Goal: Task Accomplishment & Management: Use online tool/utility

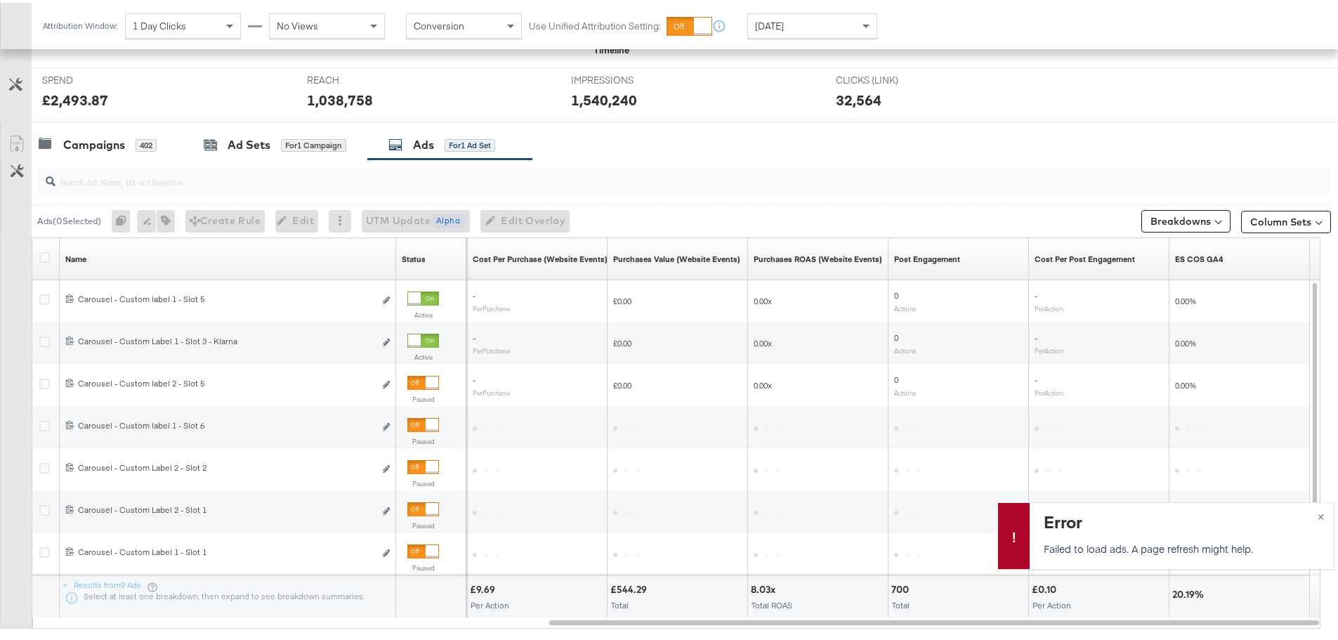
scroll to position [454, 0]
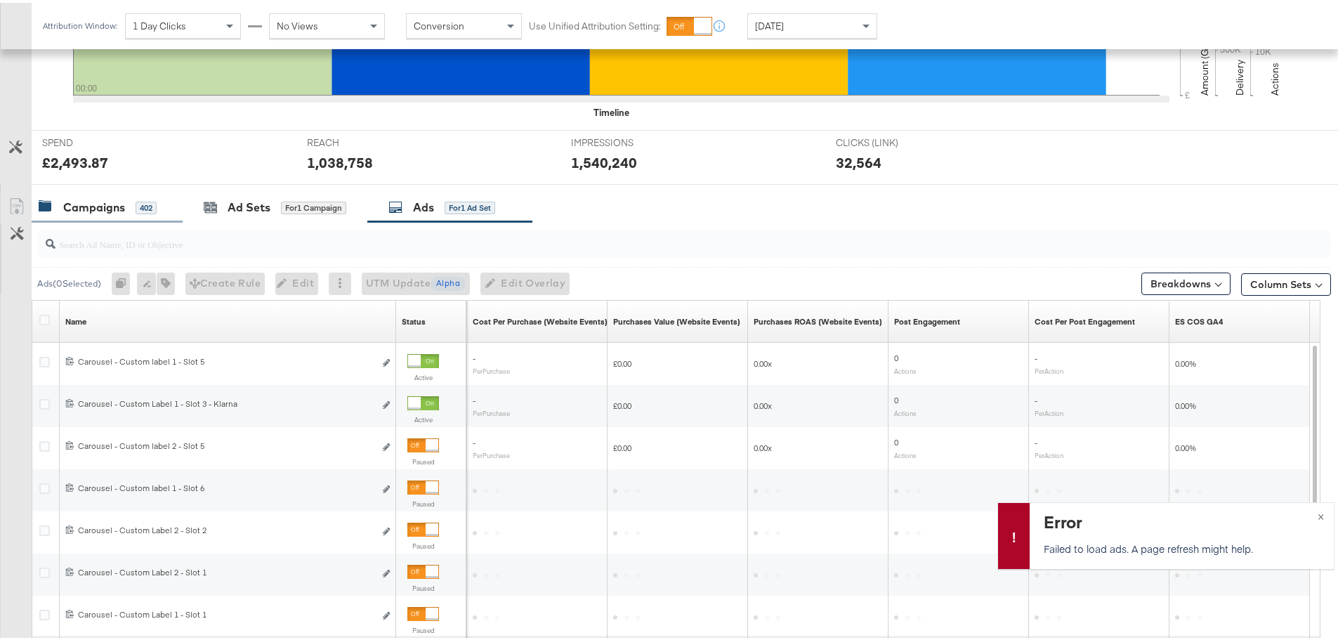
click at [94, 207] on div "Campaigns" at bounding box center [94, 205] width 62 height 16
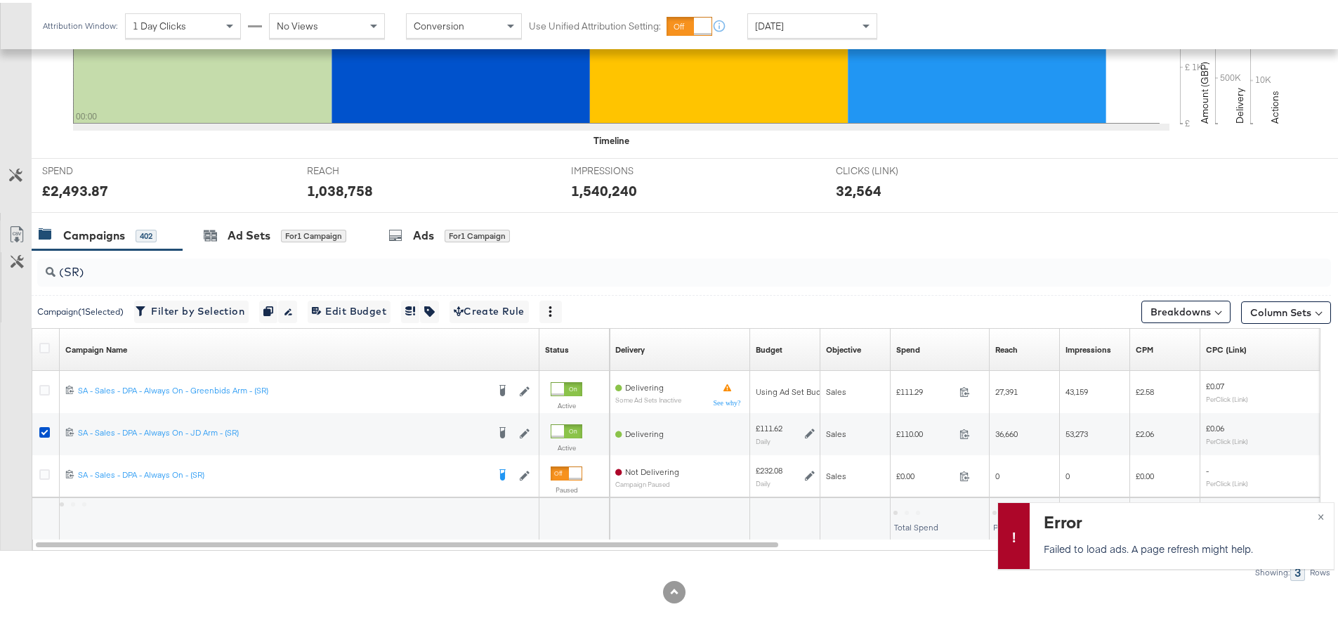
scroll to position [426, 0]
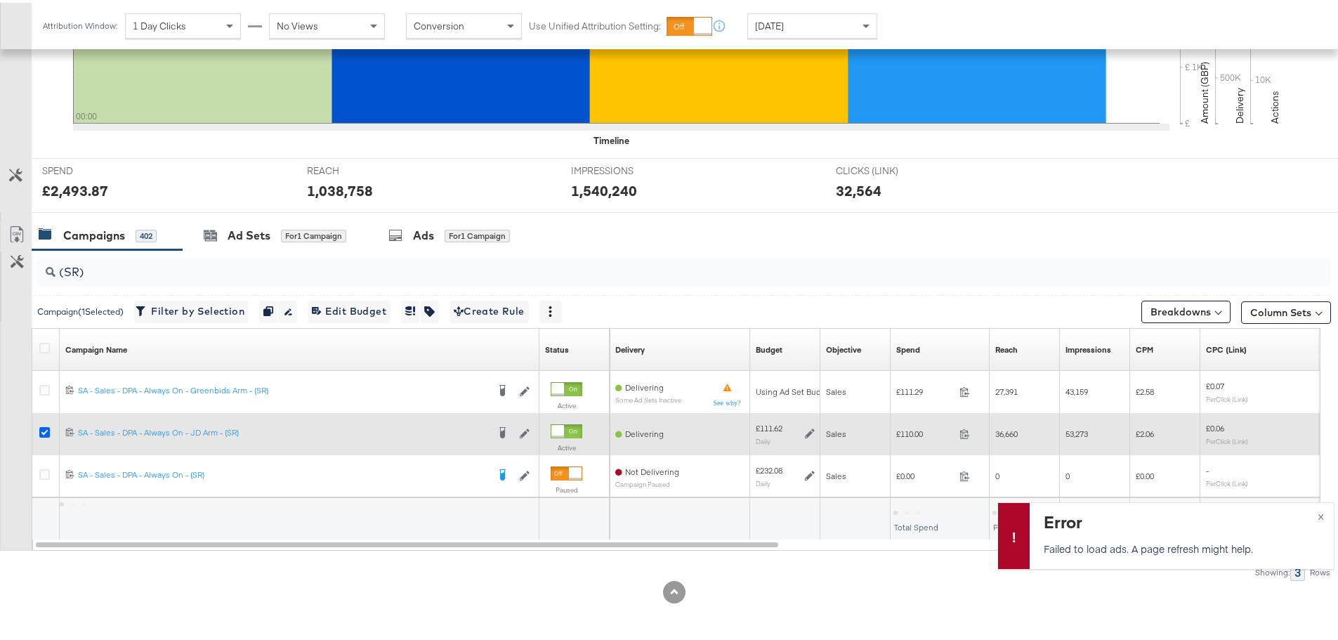
click at [46, 430] on icon at bounding box center [44, 429] width 11 height 11
click at [0, 0] on input "checkbox" at bounding box center [0, 0] width 0 height 0
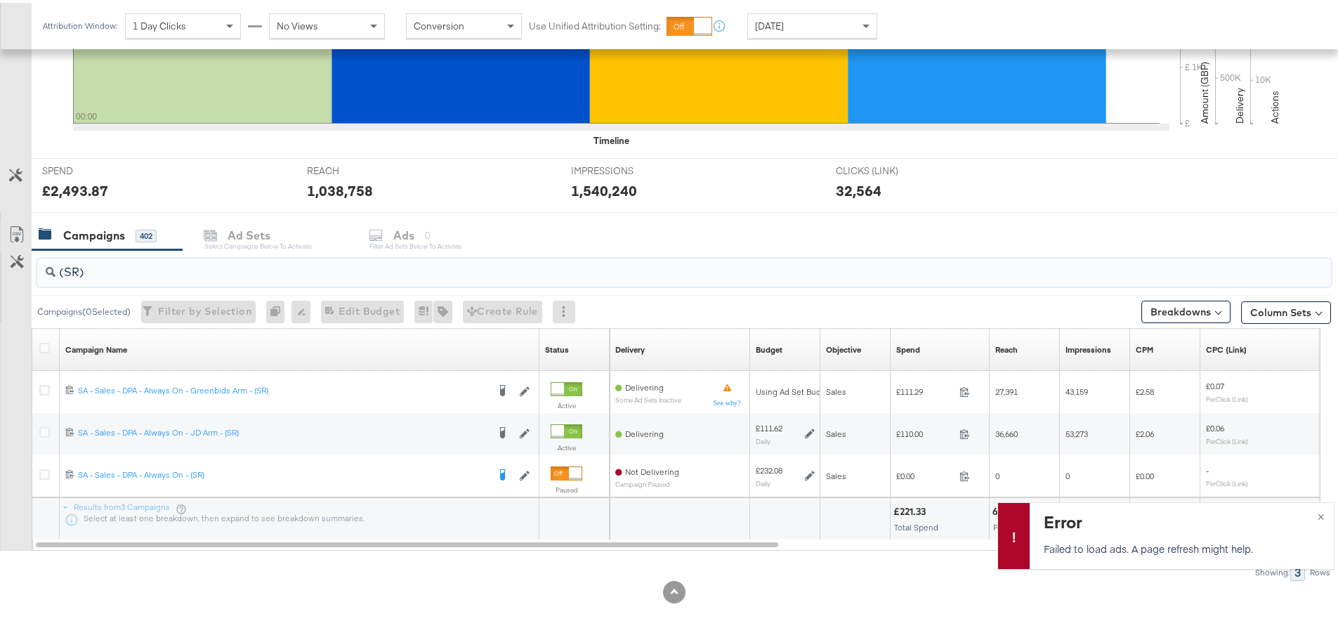
drag, startPoint x: 83, startPoint y: 276, endPoint x: -24, endPoint y: 274, distance: 106.8
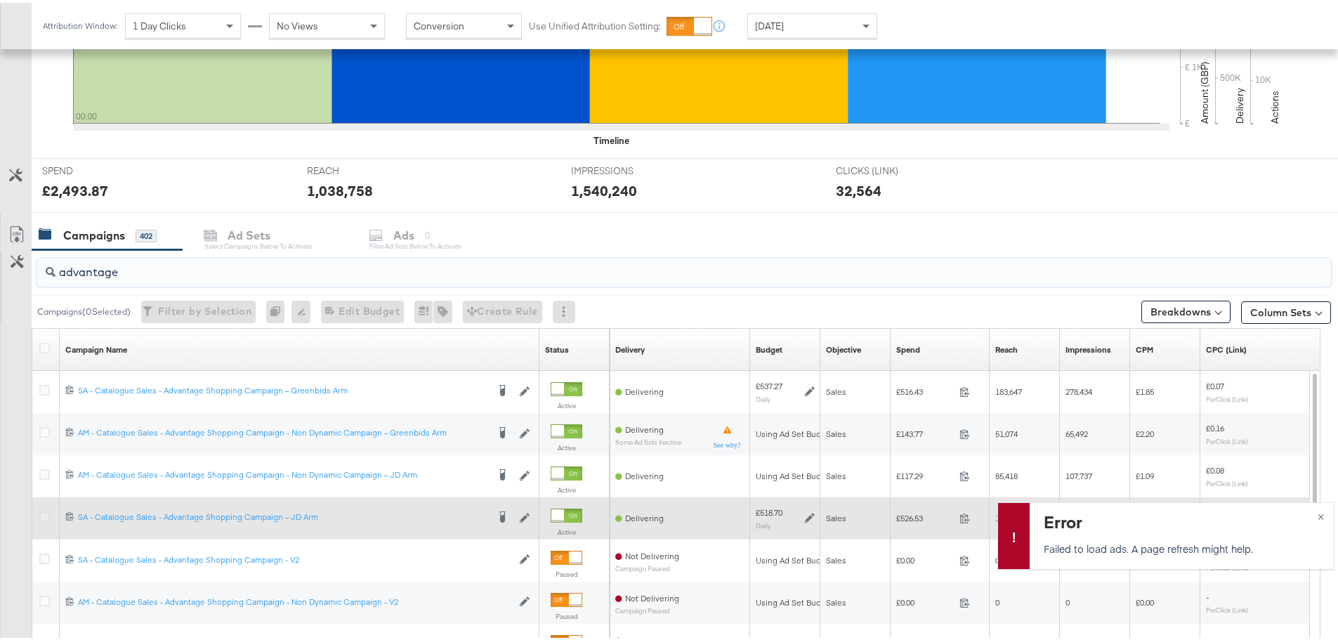
type input "advantage"
click at [44, 514] on icon at bounding box center [44, 514] width 11 height 11
click at [0, 0] on input "checkbox" at bounding box center [0, 0] width 0 height 0
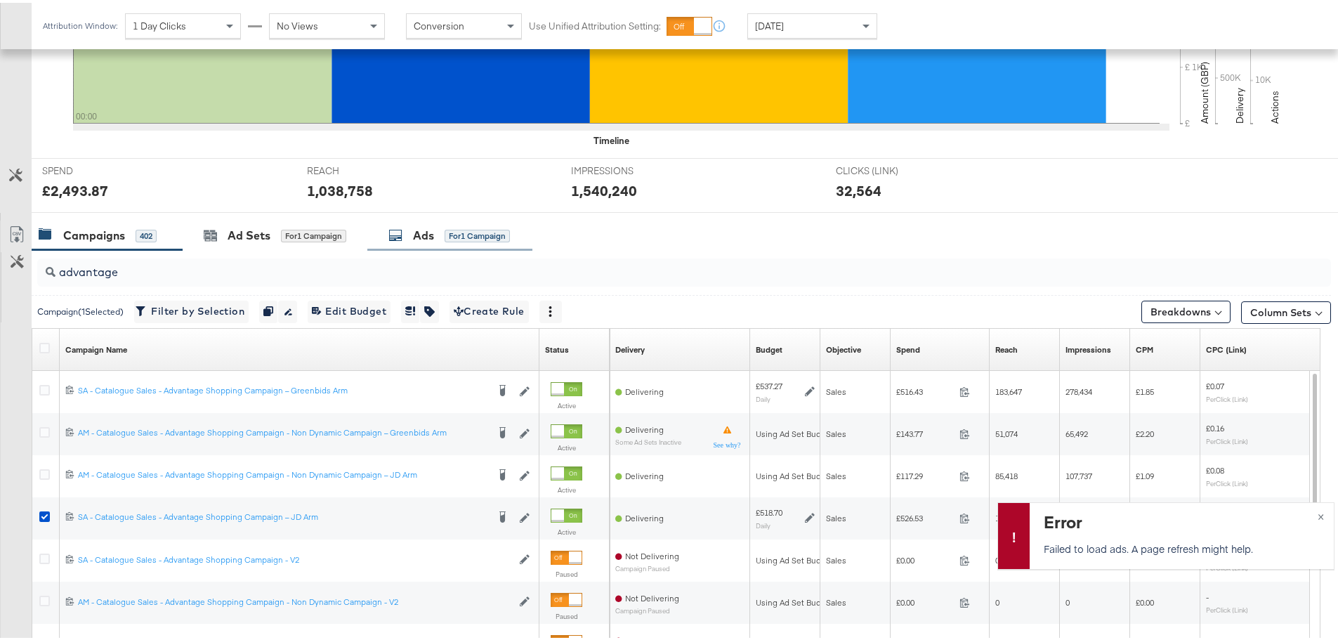
click at [445, 227] on div "Ads for 1 Campaign" at bounding box center [449, 233] width 122 height 16
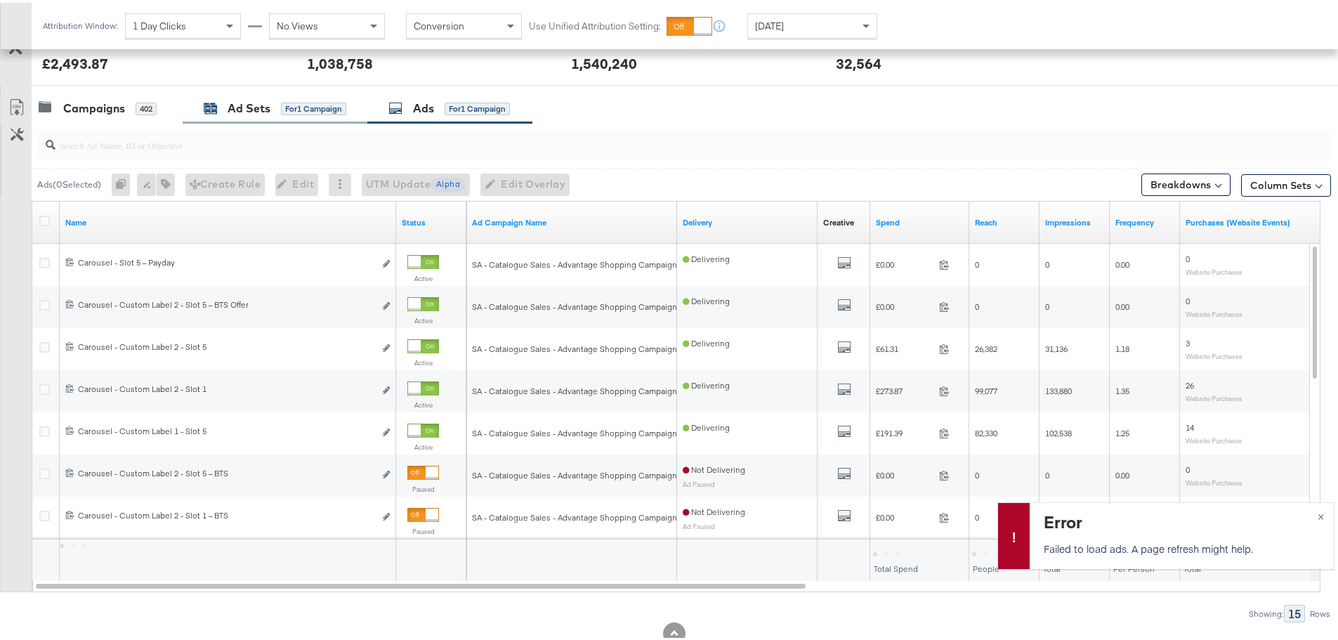
scroll to position [566, 0]
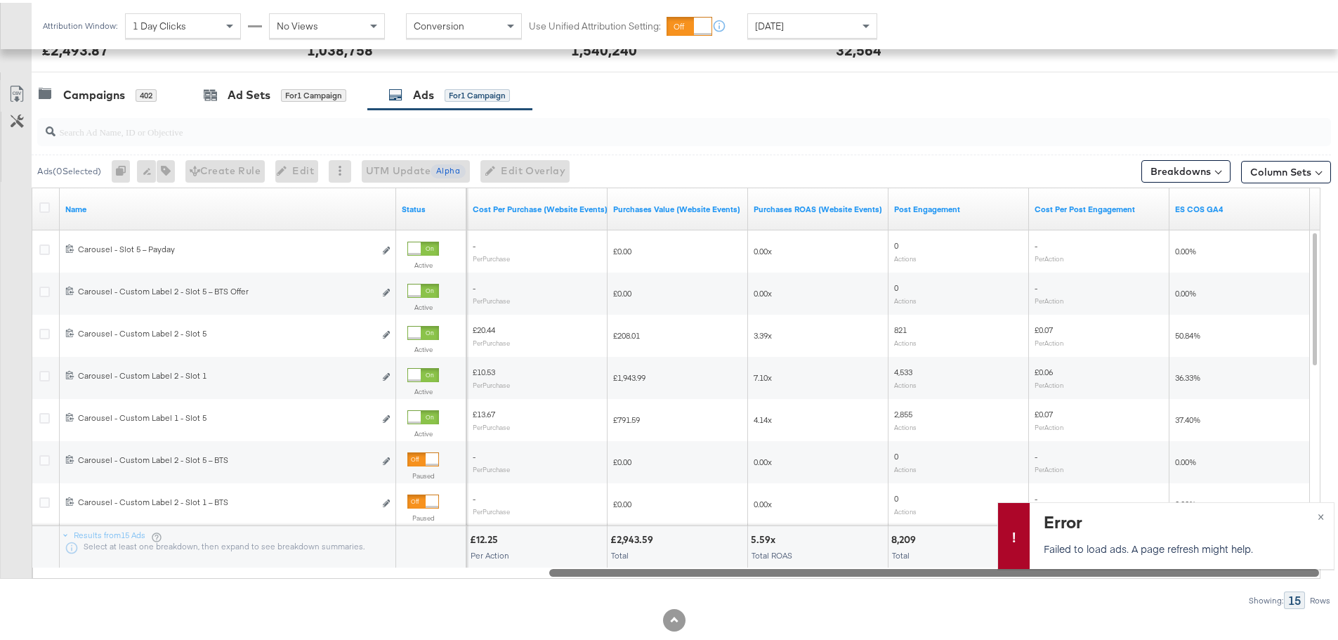
drag, startPoint x: 277, startPoint y: 566, endPoint x: 1115, endPoint y: 614, distance: 838.6
click at [1115, 614] on div "KPIs Performance & KPIs Customize KPIs ✔ Clicks (Link) ✔ Reach ✔ Impressions ✔ …" at bounding box center [674, 189] width 1349 height 957
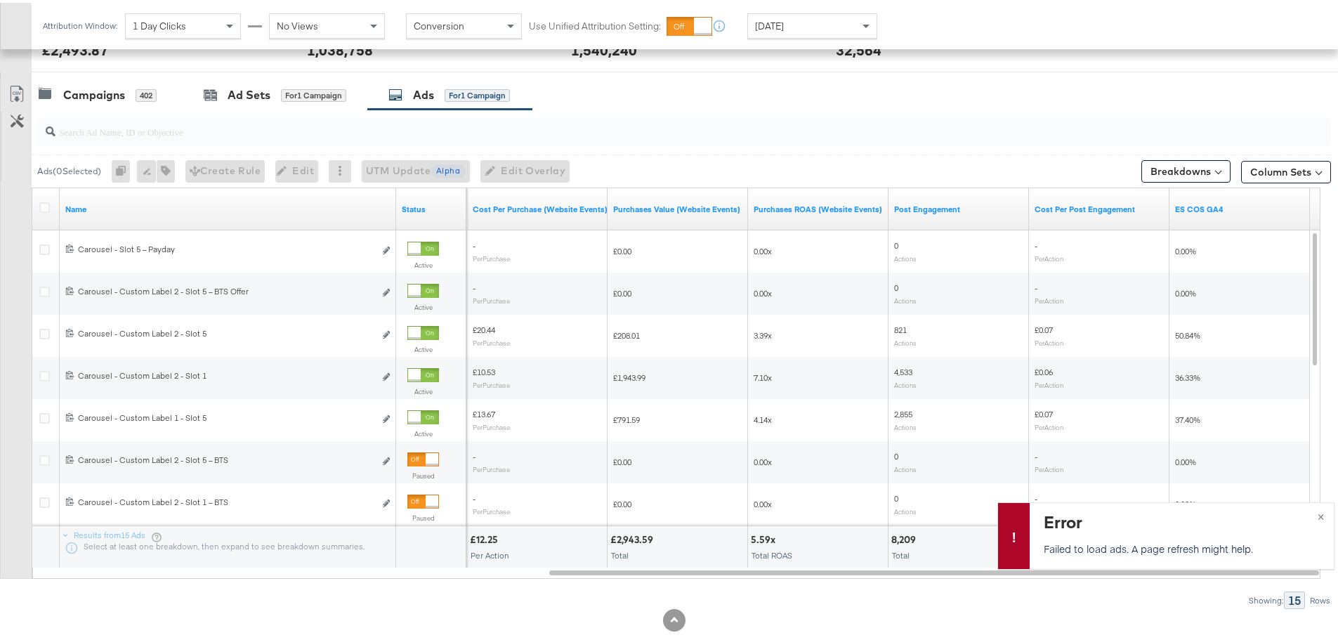
click at [824, 20] on div "Yesterday" at bounding box center [812, 23] width 129 height 24
click at [919, 26] on div "Aug 26th 2025" at bounding box center [915, 28] width 23 height 11
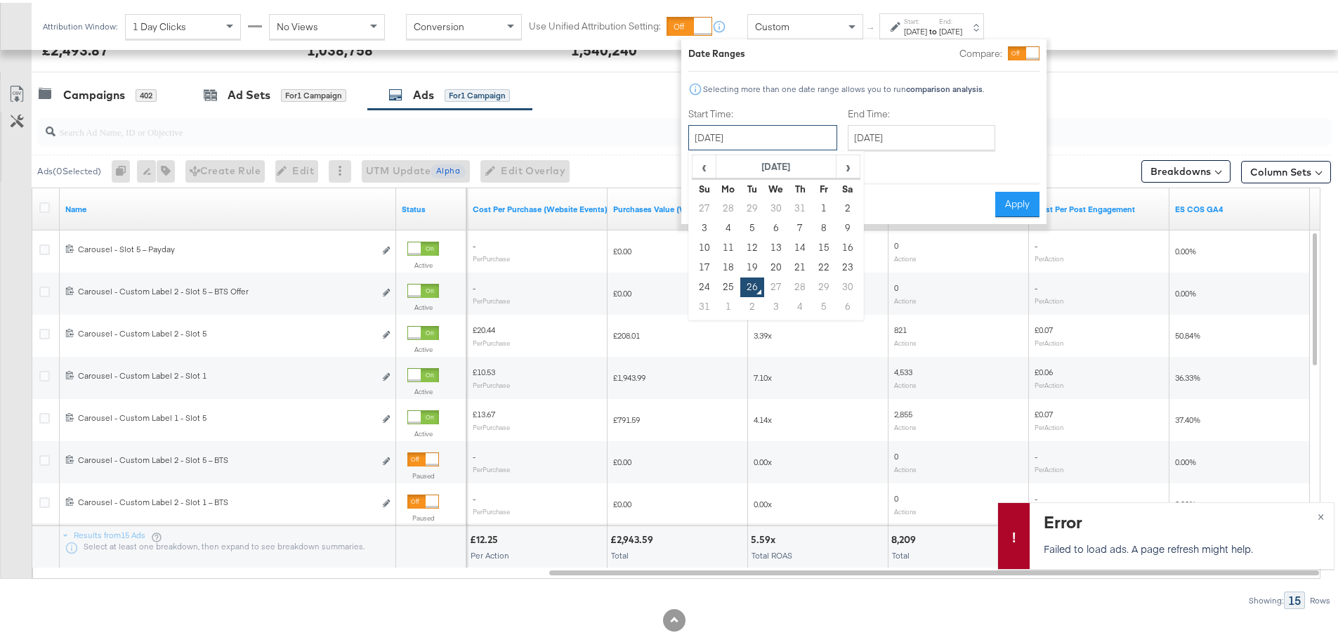
click at [740, 140] on input "August 26th 2025" at bounding box center [762, 134] width 149 height 25
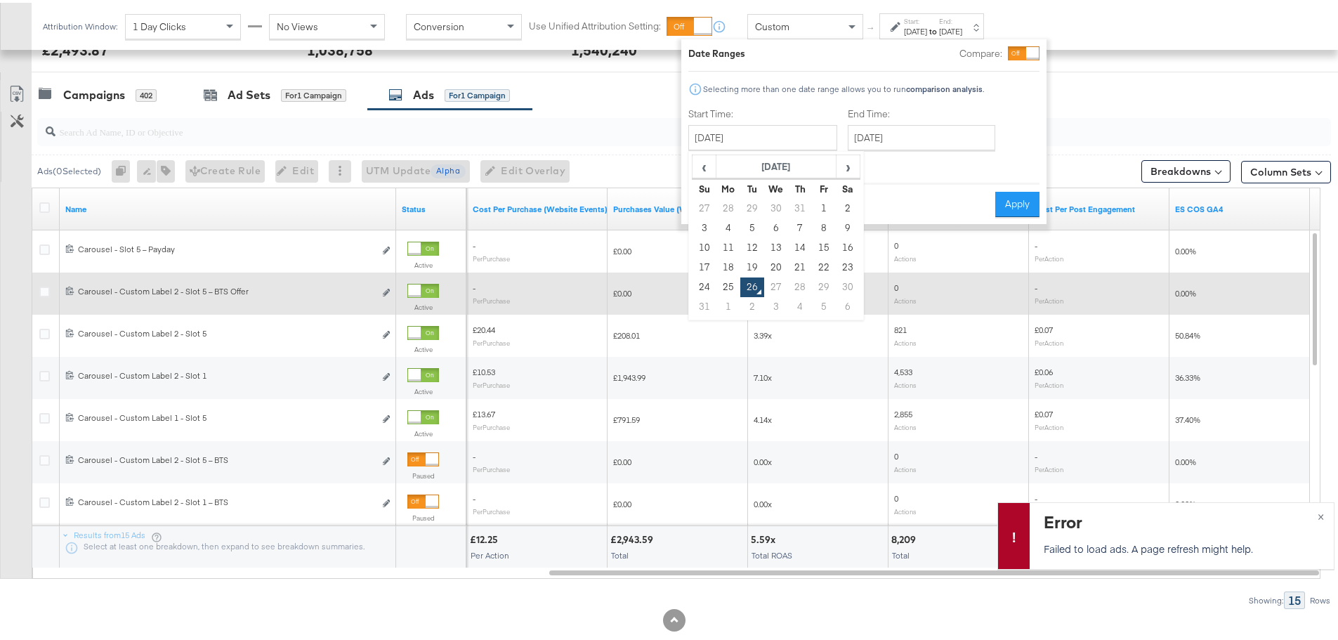
click at [701, 279] on td "24" at bounding box center [705, 285] width 24 height 20
type input "August 24th 2025"
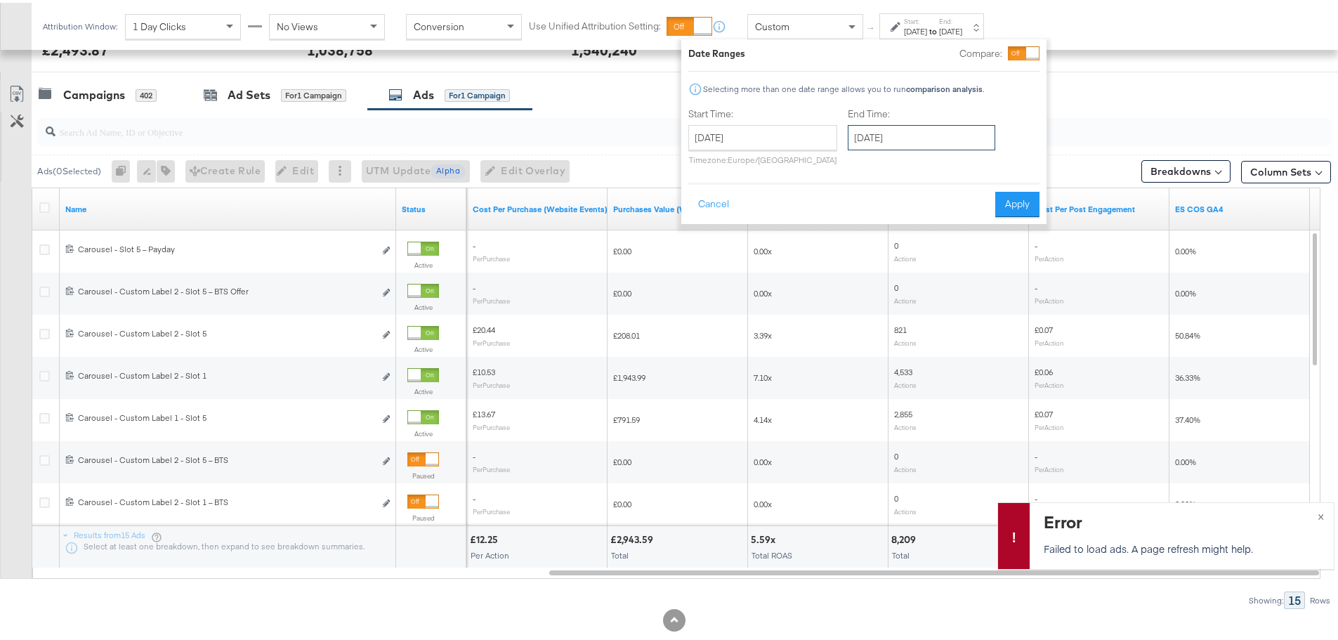
click at [886, 138] on input "August 26th 2025" at bounding box center [922, 134] width 148 height 25
click at [882, 280] on td "25" at bounding box center [888, 285] width 24 height 20
type input "August 25th 2025"
click at [1018, 198] on button "Apply" at bounding box center [1017, 201] width 44 height 25
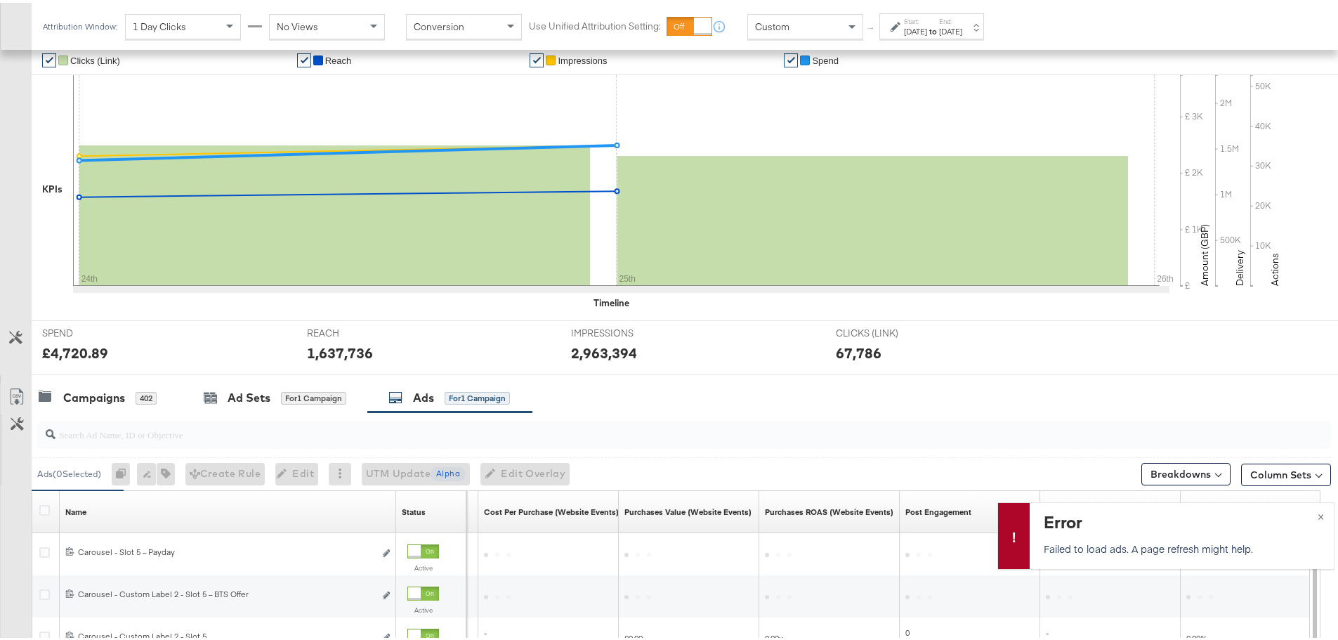
scroll to position [567, 0]
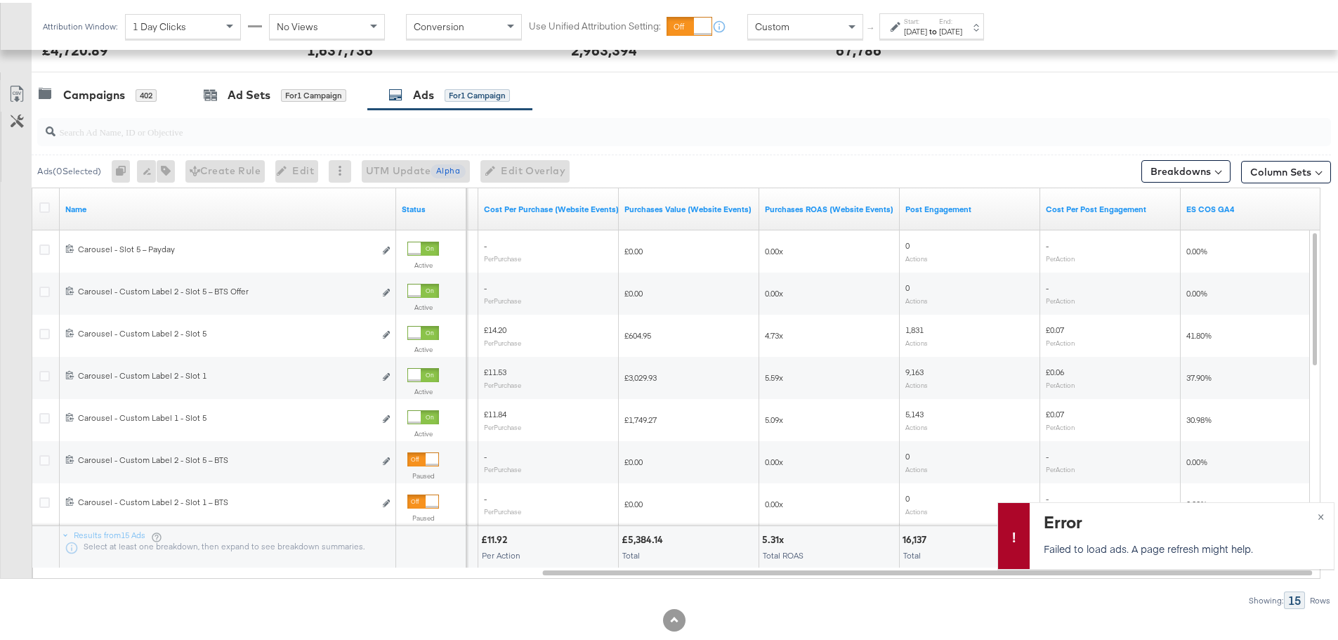
click at [962, 29] on div "[DATE]" at bounding box center [950, 28] width 23 height 11
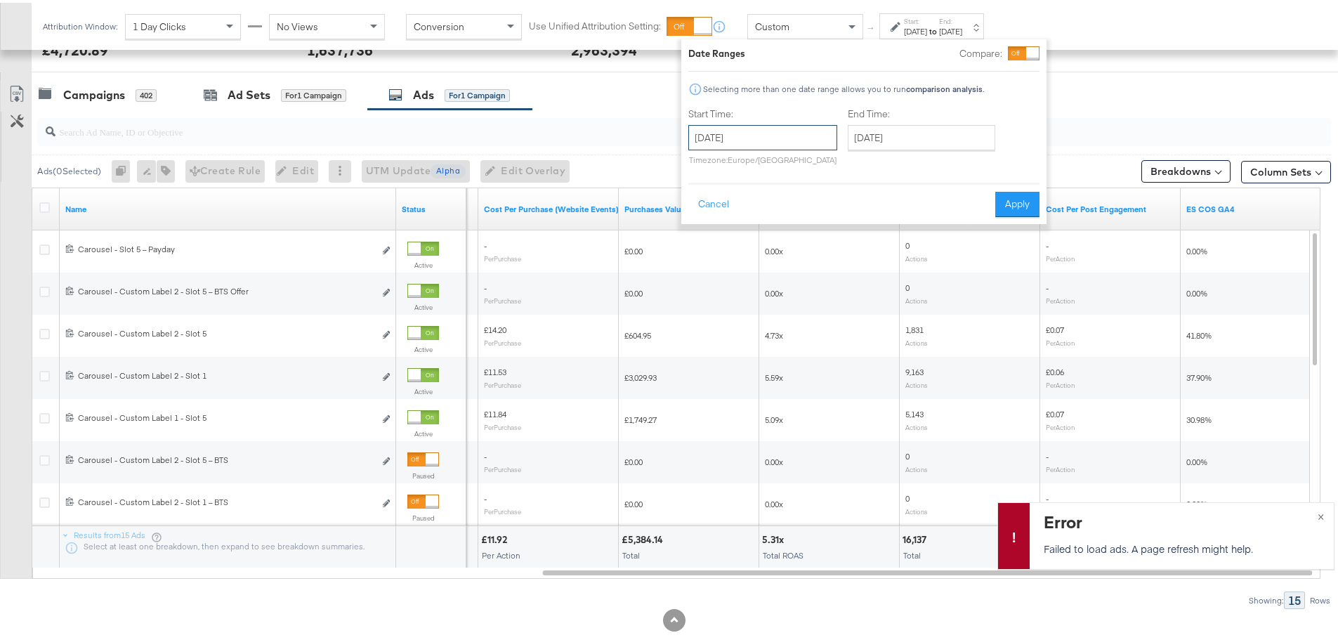
click at [785, 143] on input "August 24th 2025" at bounding box center [762, 134] width 149 height 25
click at [705, 261] on td "17" at bounding box center [705, 265] width 24 height 20
type input "August 17th 2025"
click at [898, 145] on input "August 25th 2025" at bounding box center [922, 134] width 148 height 25
click at [1007, 261] on td "23" at bounding box center [1007, 265] width 24 height 20
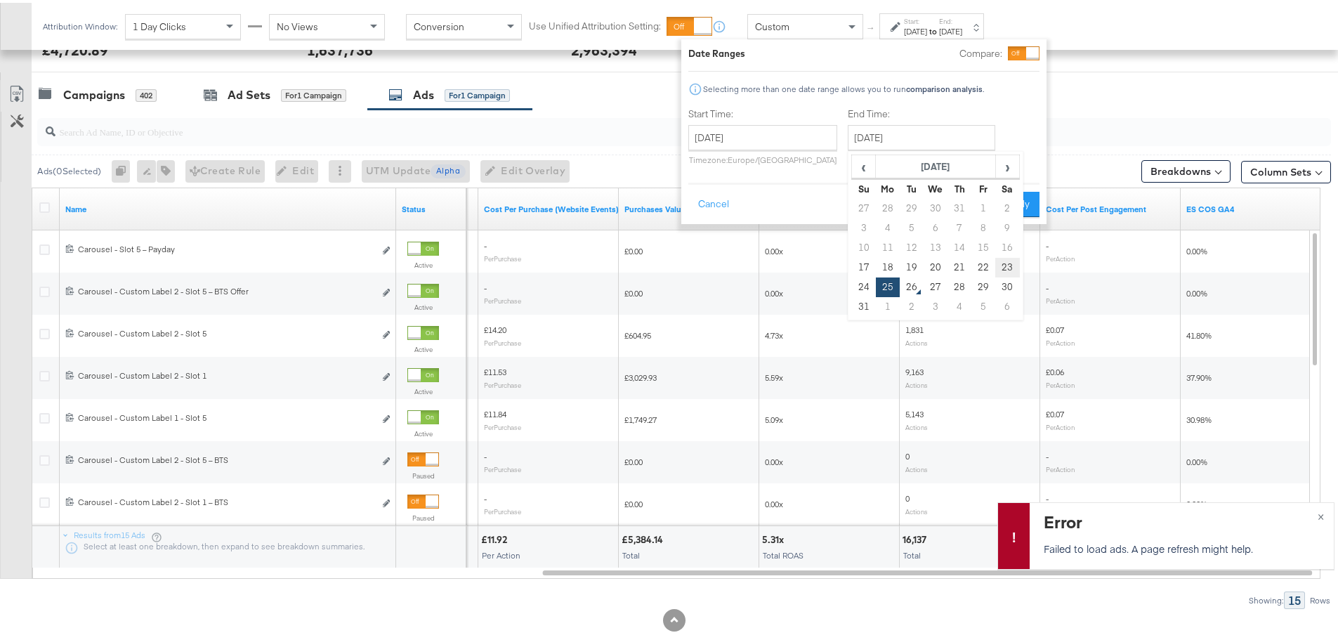
type input "August 23rd 2025"
click at [1016, 200] on button "Apply" at bounding box center [1017, 201] width 44 height 25
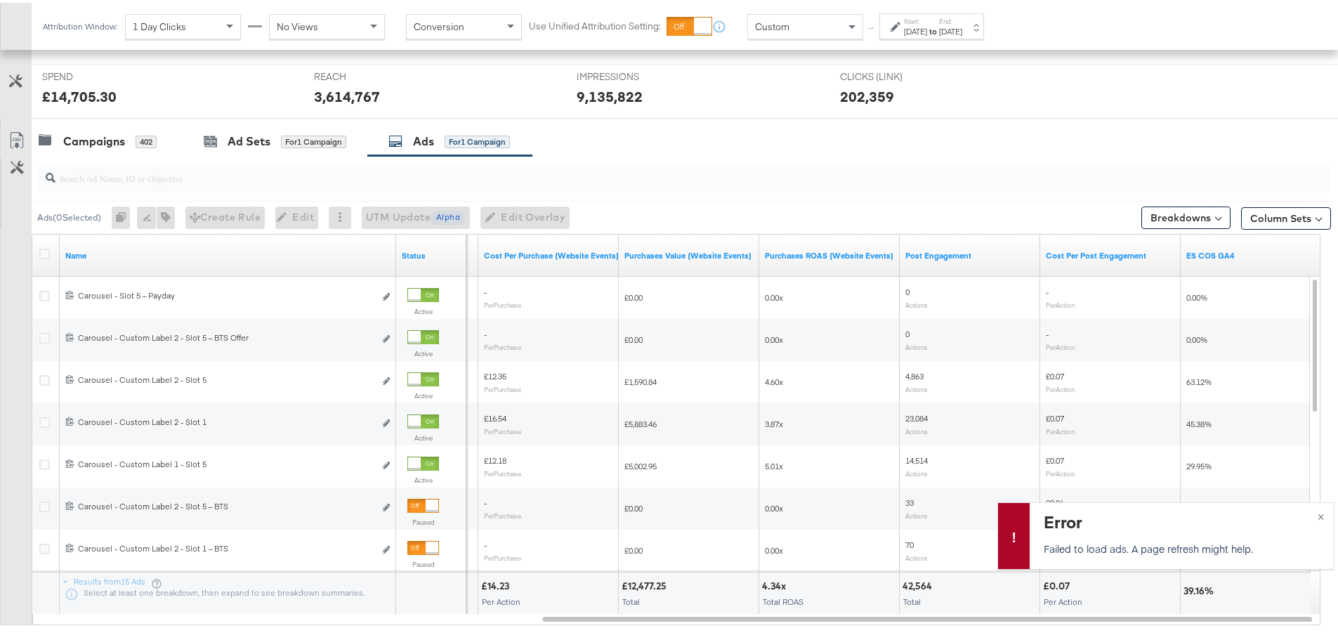
scroll to position [562, 0]
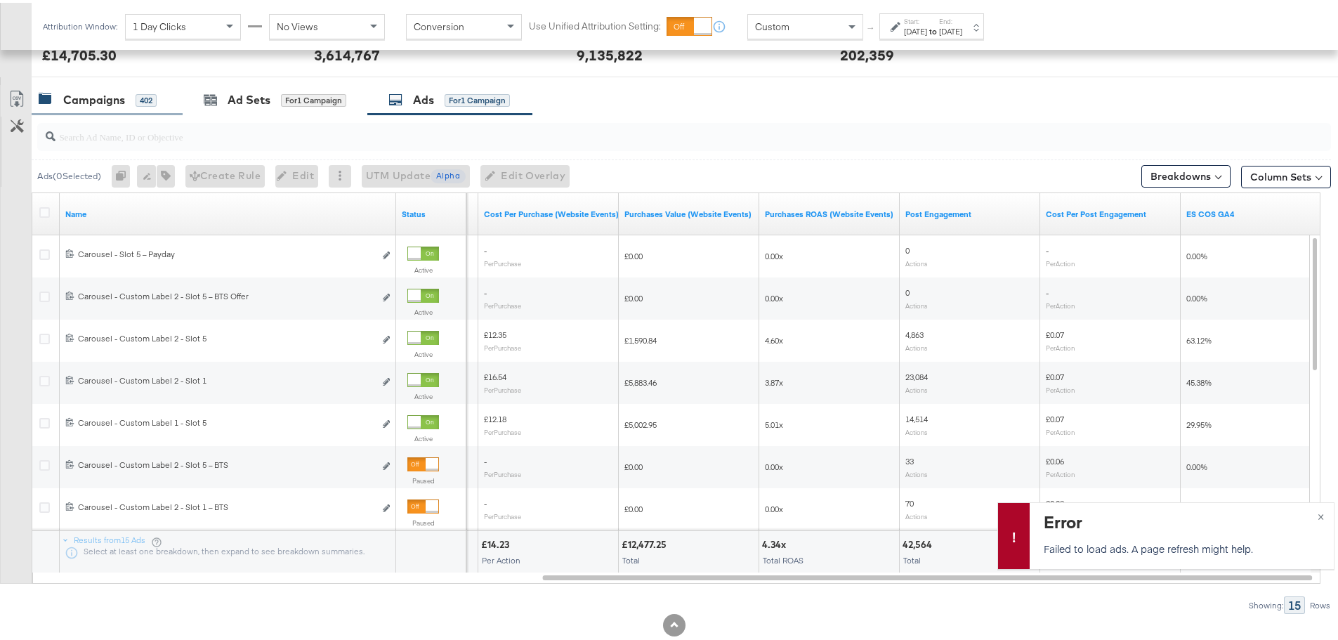
click at [96, 92] on div "Campaigns" at bounding box center [94, 97] width 62 height 16
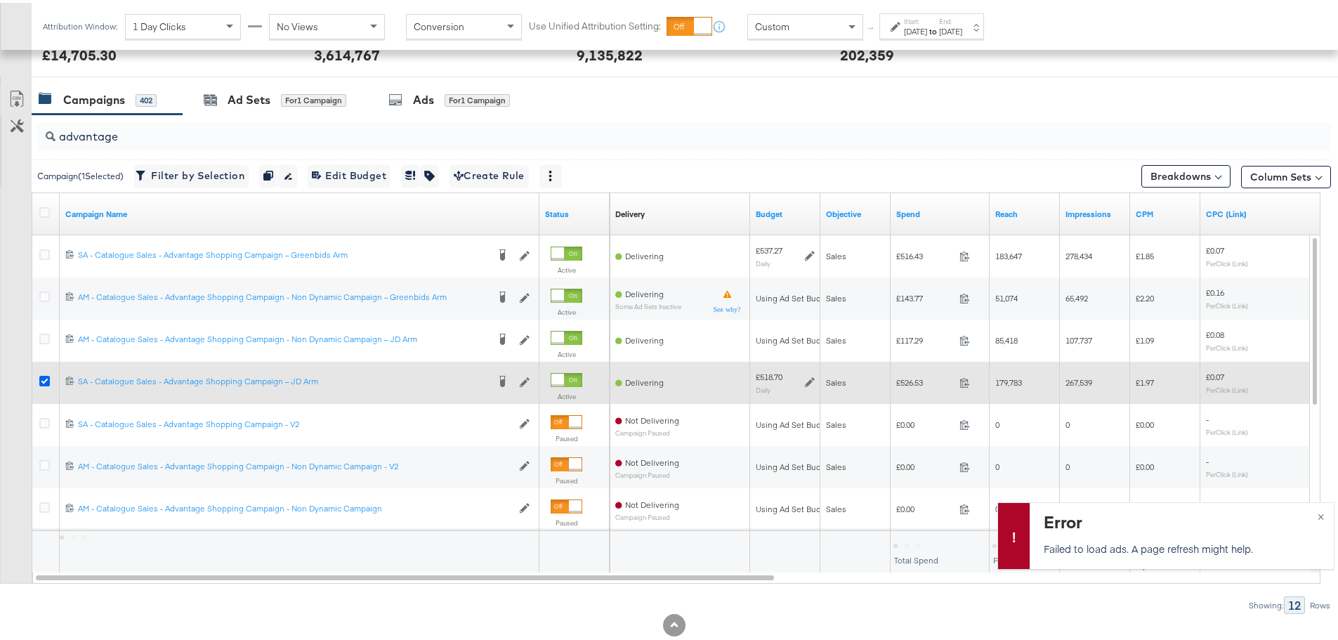
click at [42, 379] on icon at bounding box center [44, 378] width 11 height 11
click at [0, 0] on input "checkbox" at bounding box center [0, 0] width 0 height 0
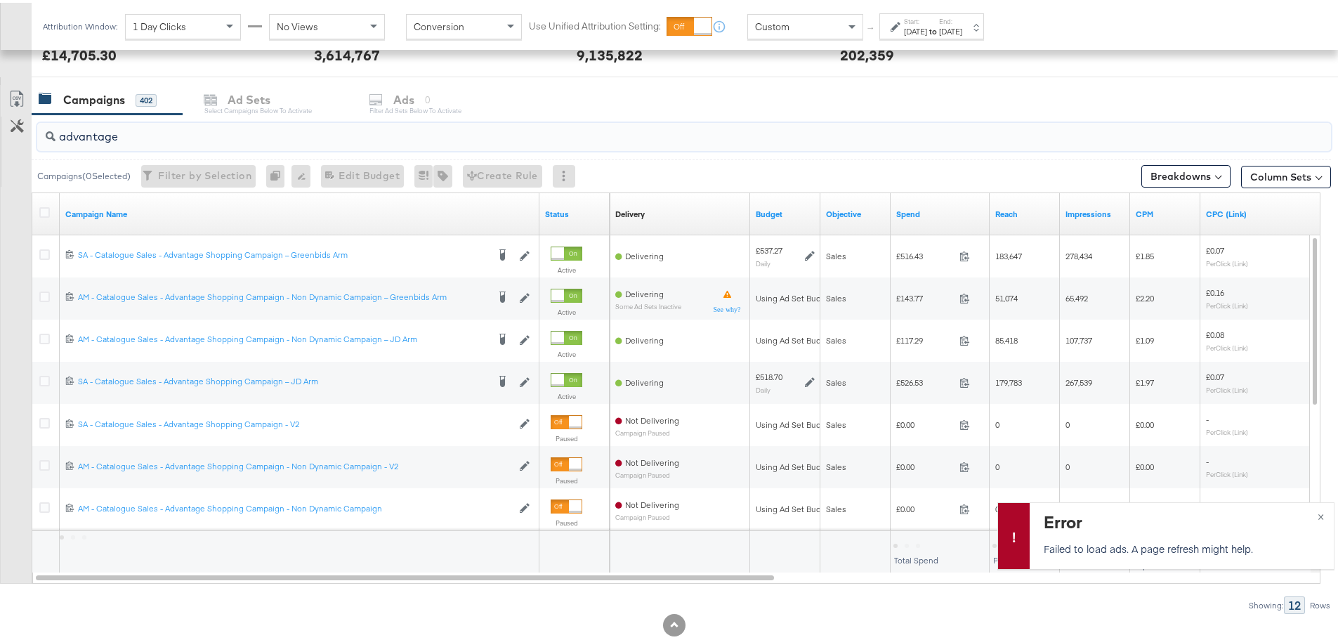
drag, startPoint x: 120, startPoint y: 131, endPoint x: -46, endPoint y: 131, distance: 165.8
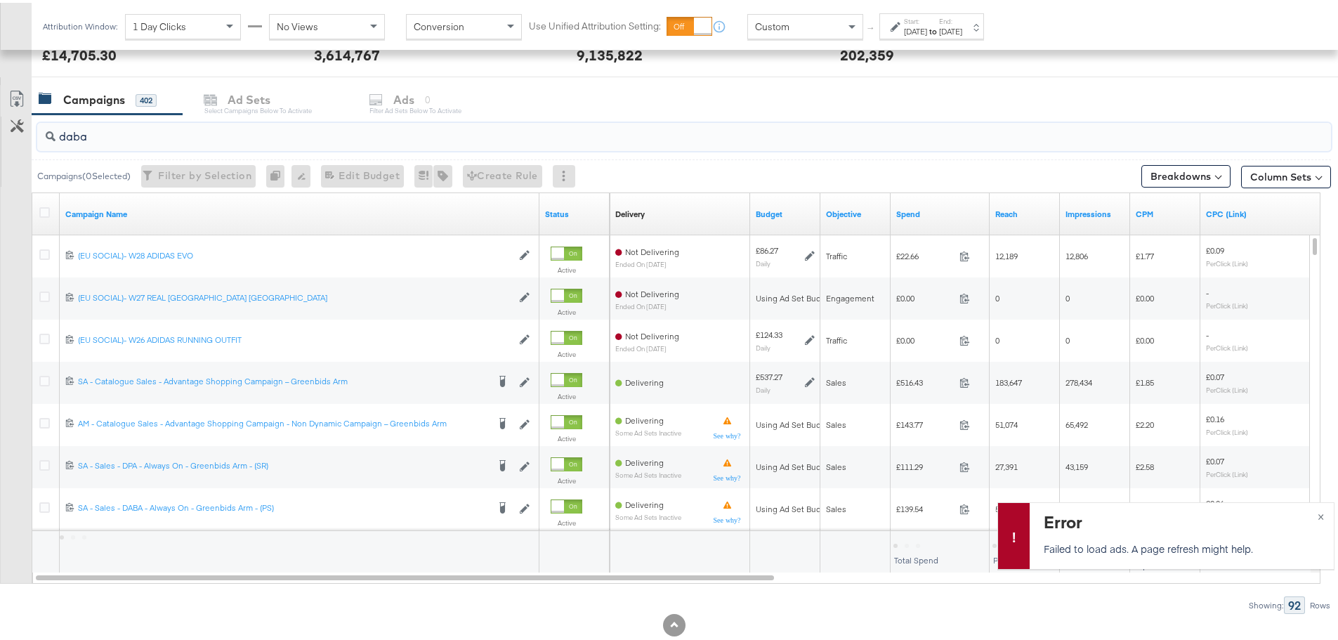
scroll to position [511, 0]
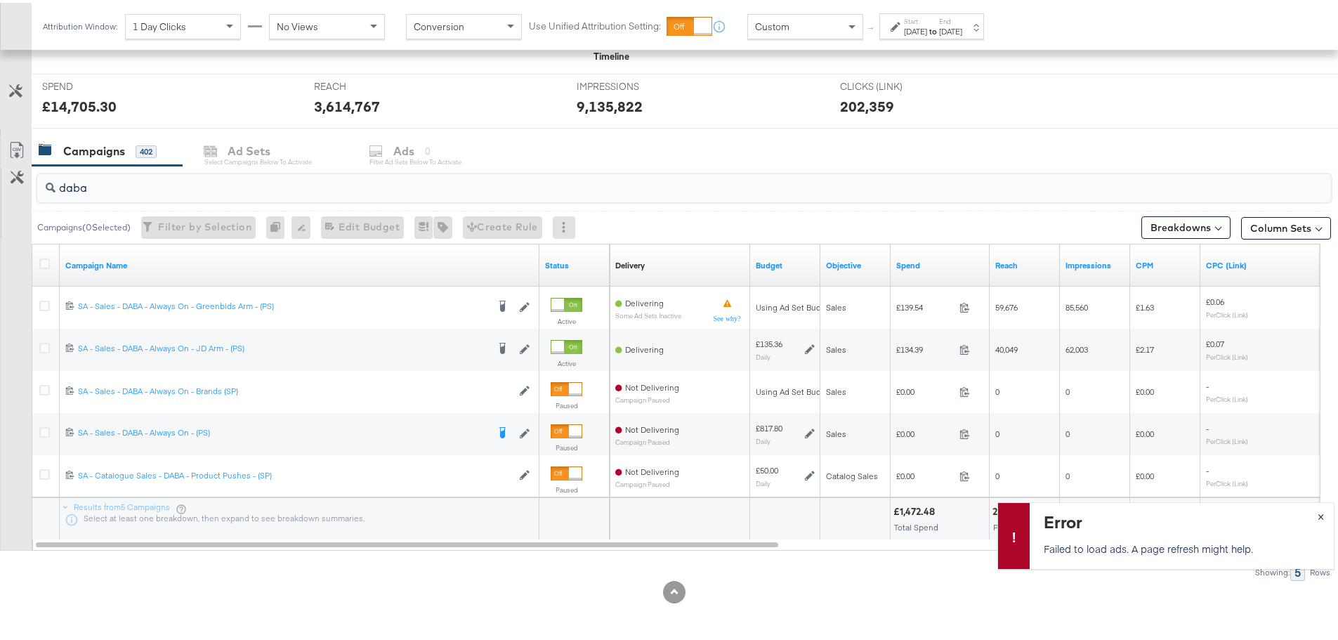
type input "daba"
click at [1311, 502] on button "×" at bounding box center [1321, 512] width 26 height 25
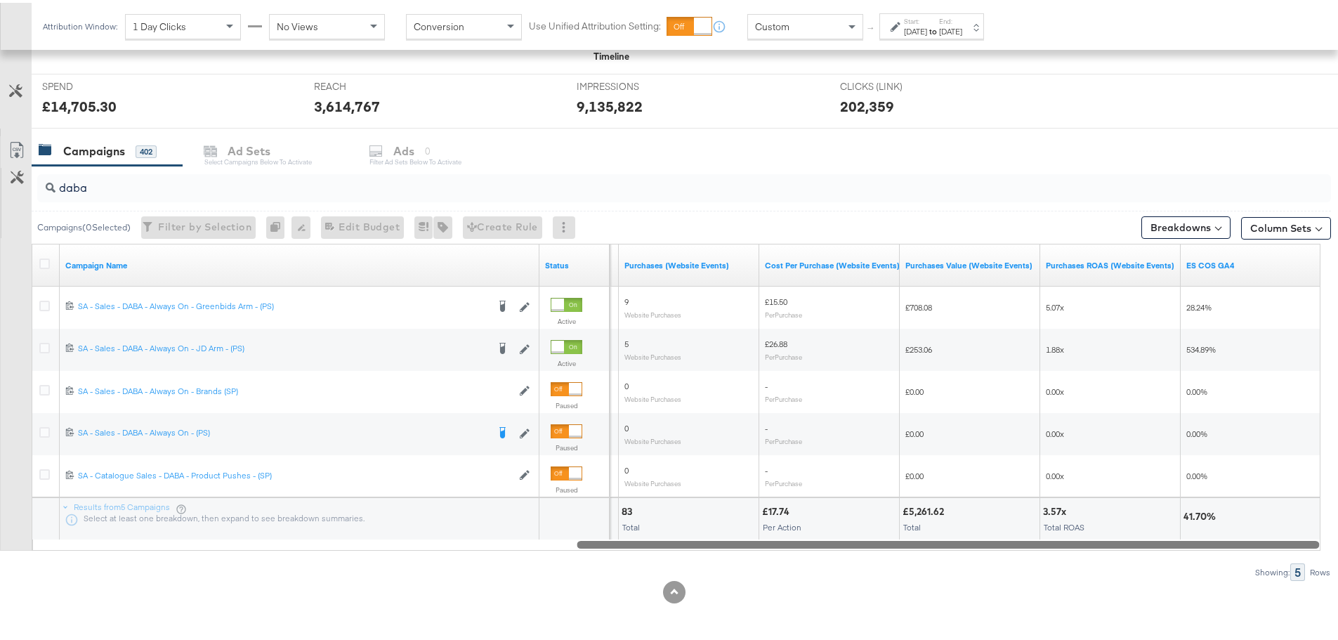
drag, startPoint x: 650, startPoint y: 537, endPoint x: 1348, endPoint y: 646, distance: 706.5
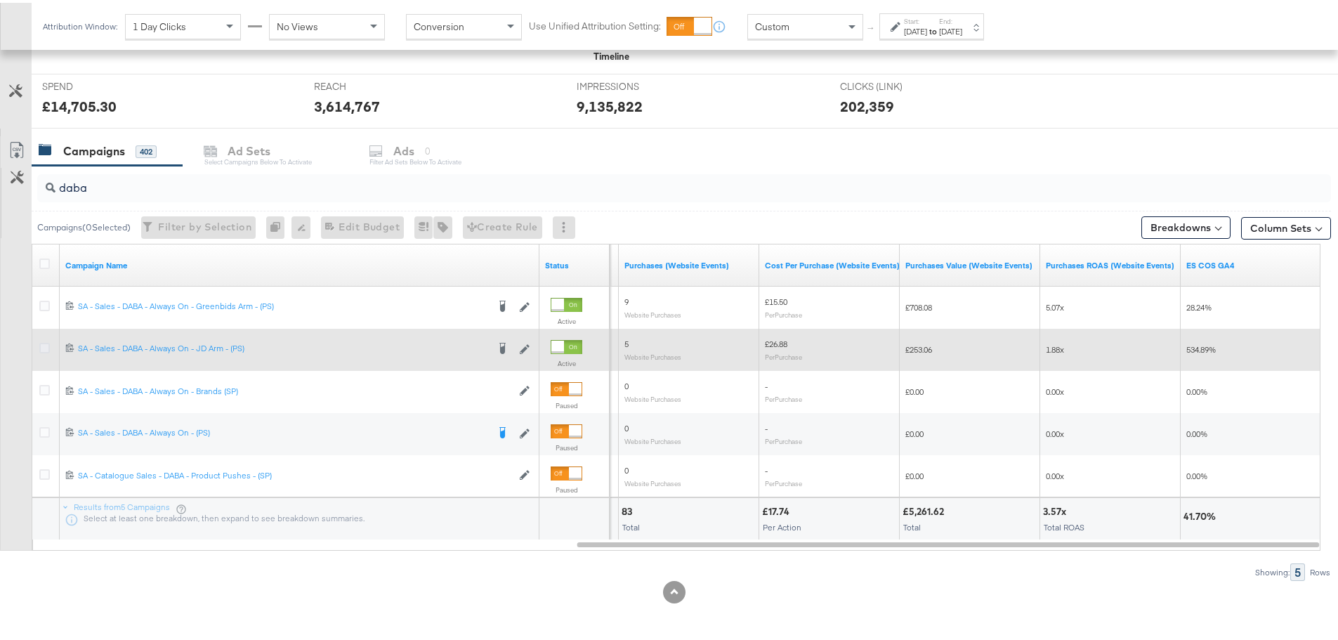
click at [46, 345] on icon at bounding box center [44, 345] width 11 height 11
click at [0, 0] on input "checkbox" at bounding box center [0, 0] width 0 height 0
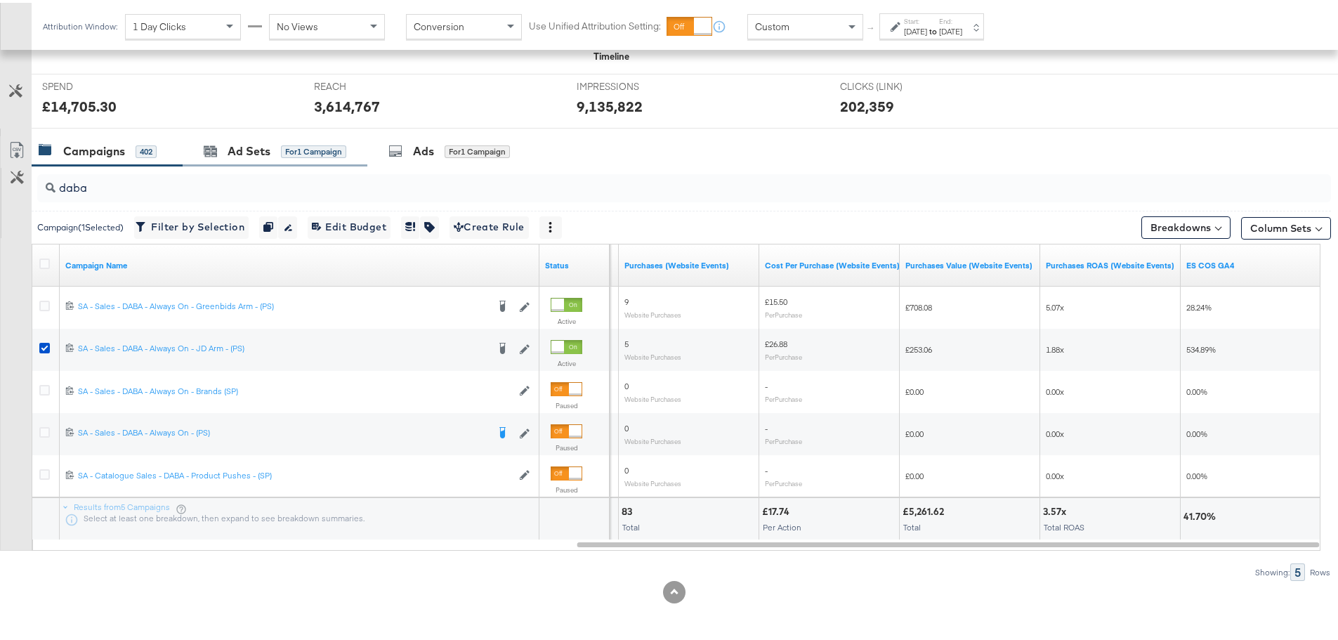
click at [240, 157] on div "Ad Sets for 1 Campaign" at bounding box center [275, 148] width 185 height 30
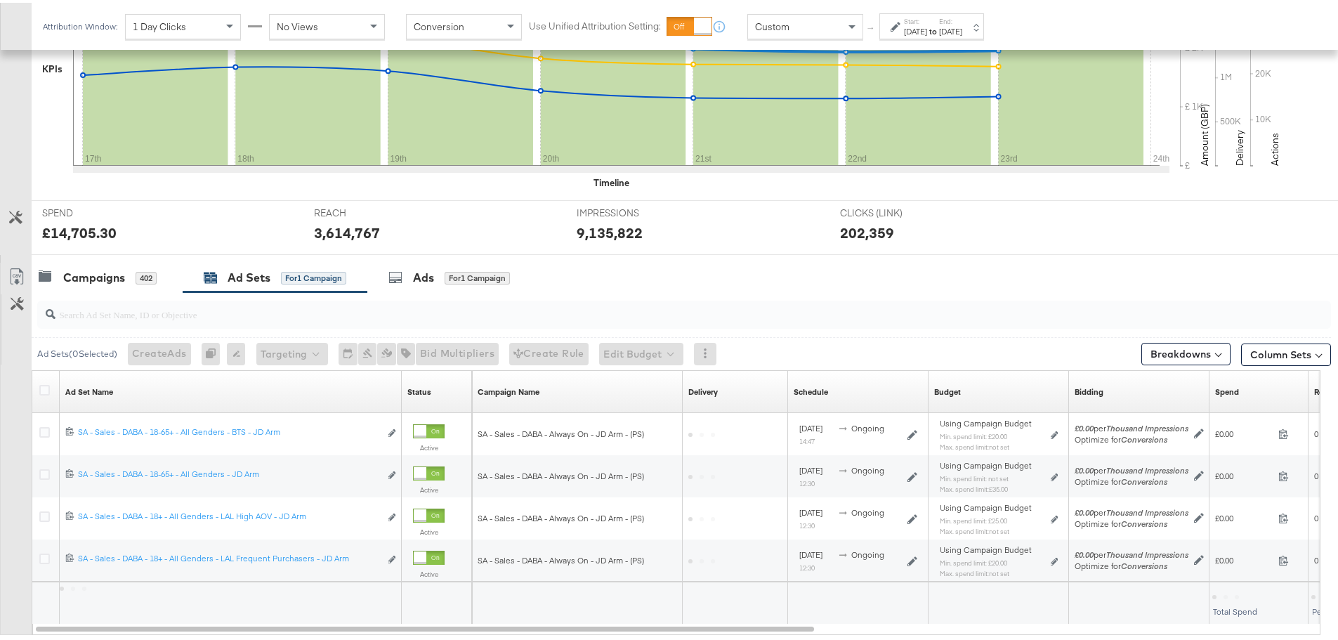
scroll to position [469, 0]
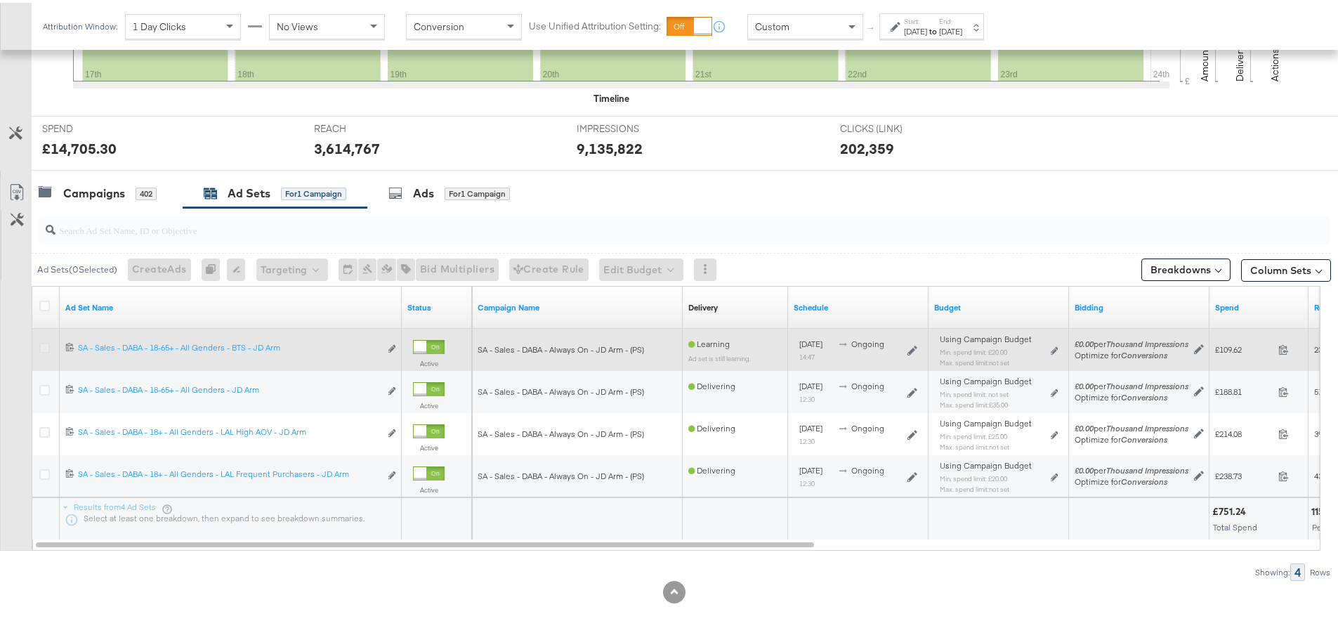
click at [47, 345] on icon at bounding box center [44, 345] width 11 height 11
click at [0, 0] on input "checkbox" at bounding box center [0, 0] width 0 height 0
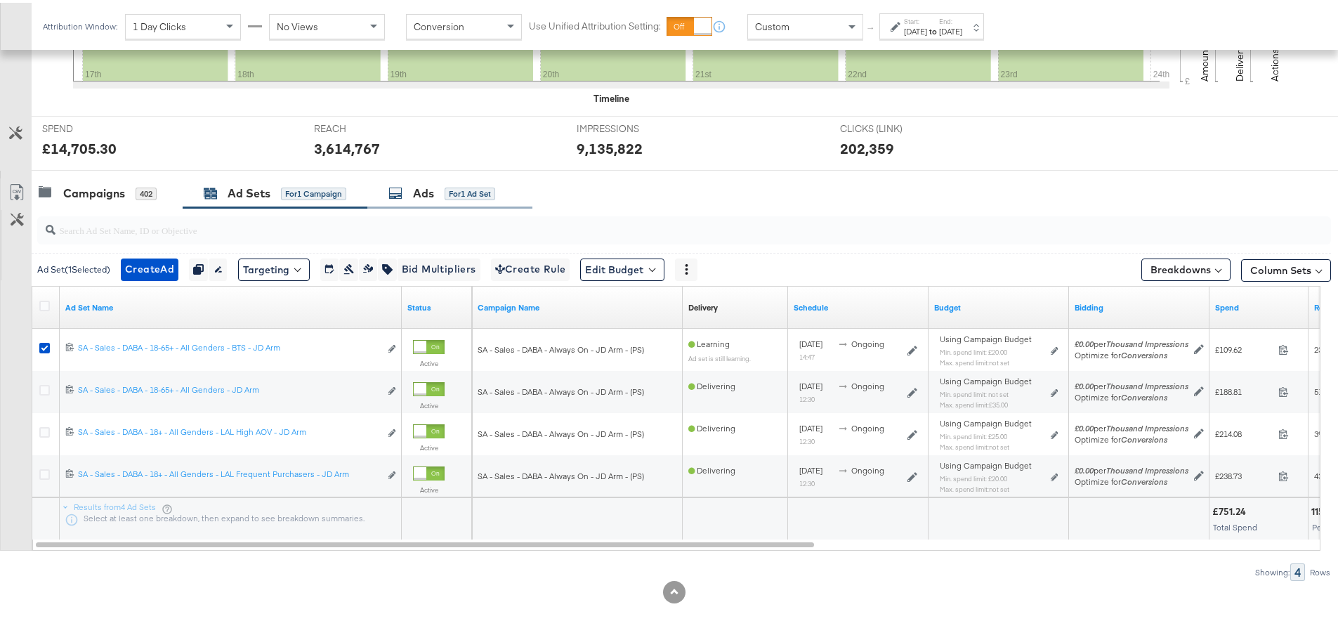
click at [418, 176] on div "Ads for 1 Ad Set" at bounding box center [449, 191] width 165 height 30
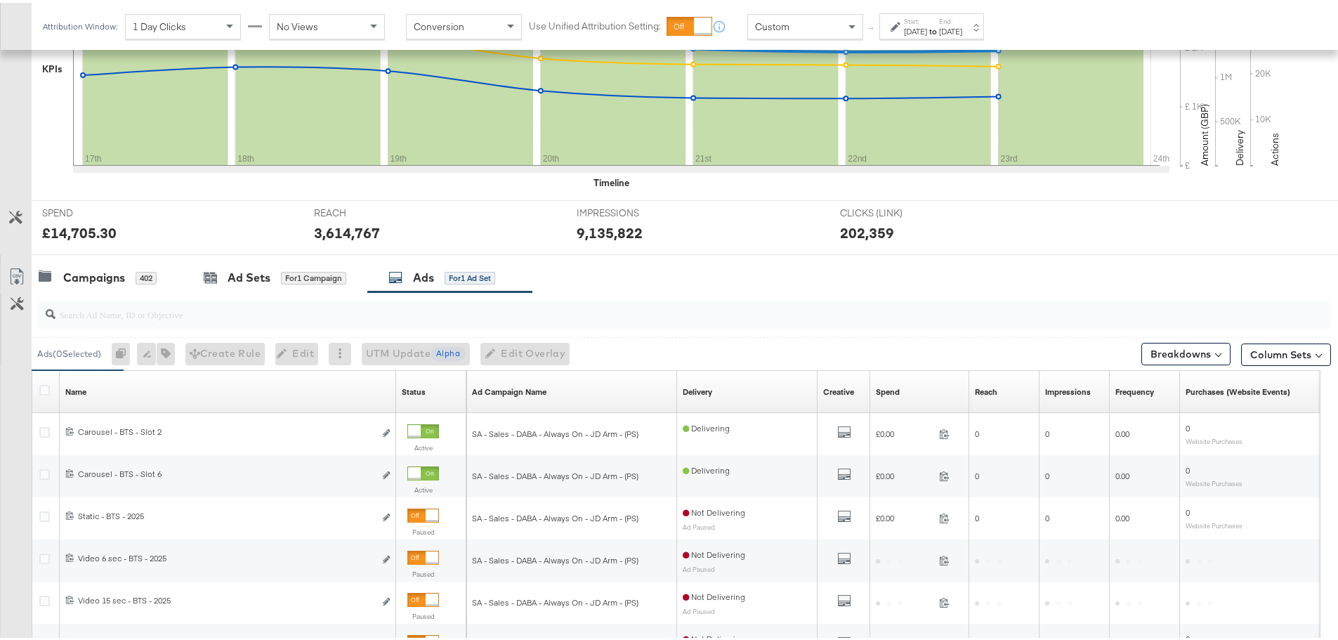
scroll to position [511, 0]
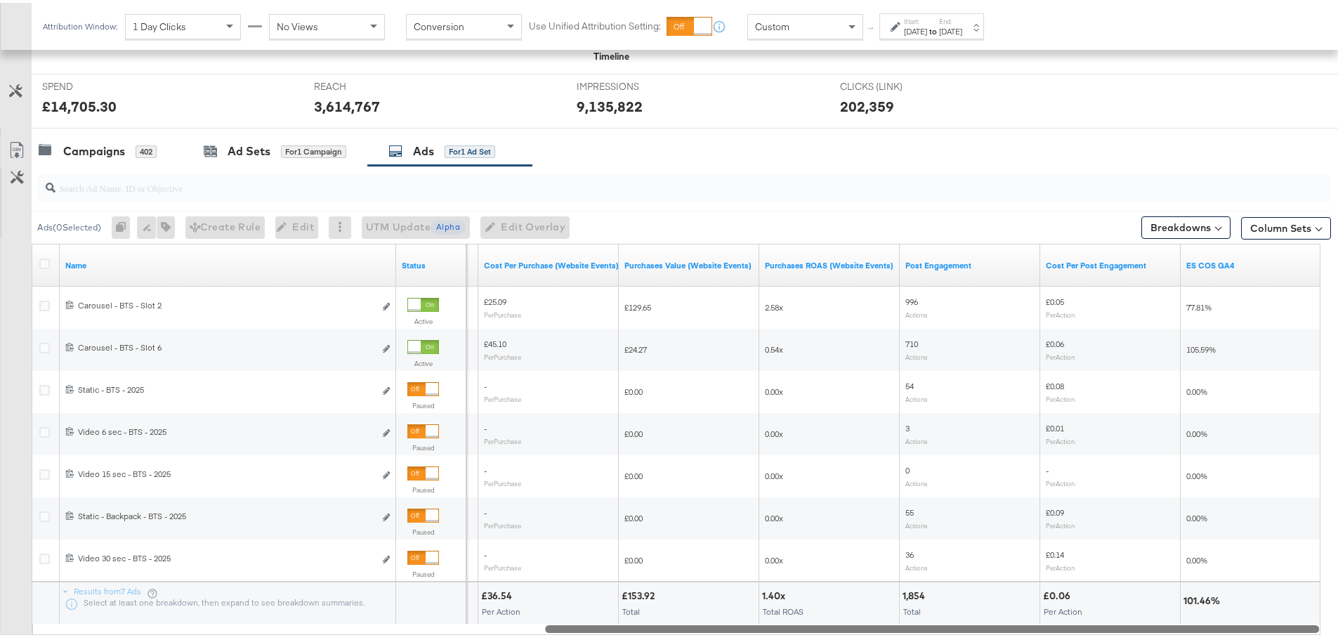
drag, startPoint x: 713, startPoint y: 621, endPoint x: 1348, endPoint y: 634, distance: 635.1
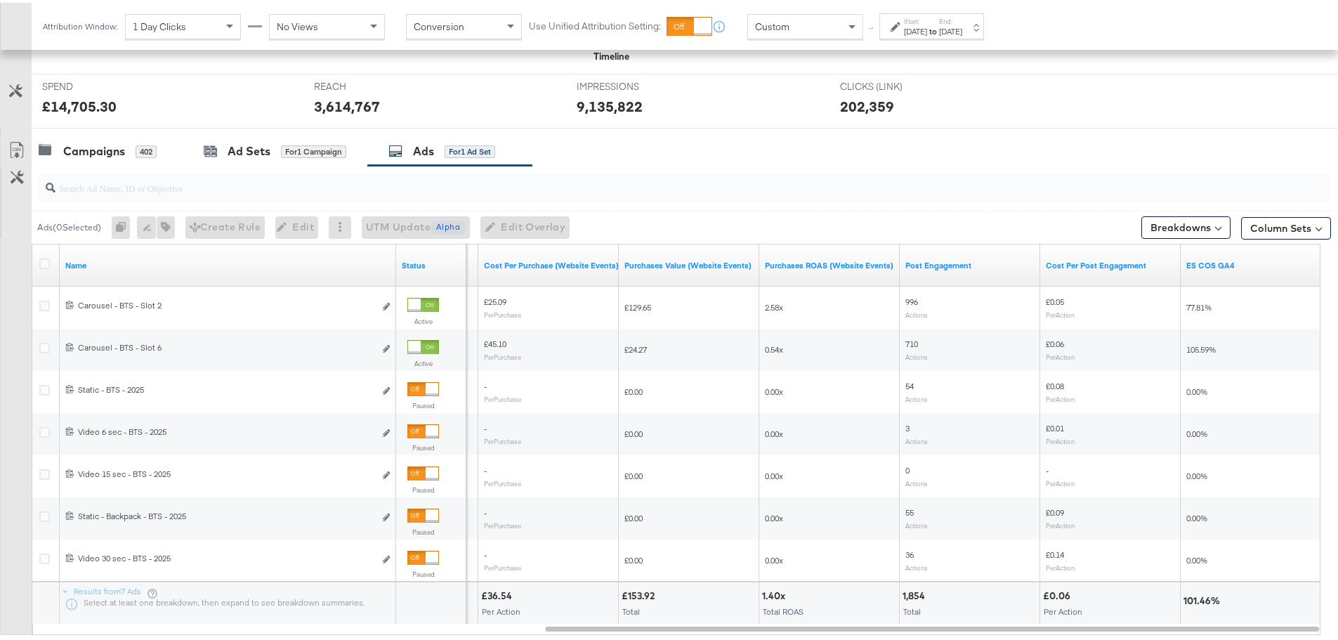
click at [927, 27] on div "Aug 17th 2025" at bounding box center [915, 28] width 23 height 11
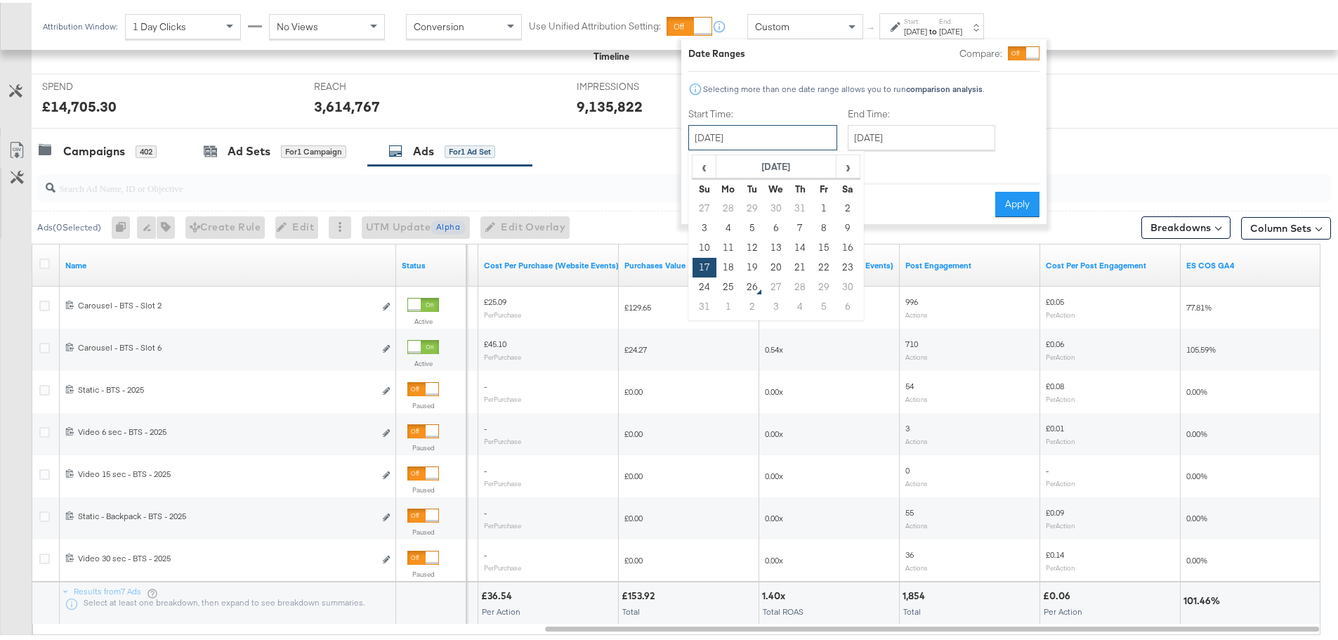
click at [740, 133] on input "August 17th 2025" at bounding box center [762, 134] width 149 height 25
click at [707, 286] on td "24" at bounding box center [705, 285] width 24 height 20
type input "August 24th 2025"
click at [905, 138] on input "August 24th 2025" at bounding box center [922, 134] width 148 height 25
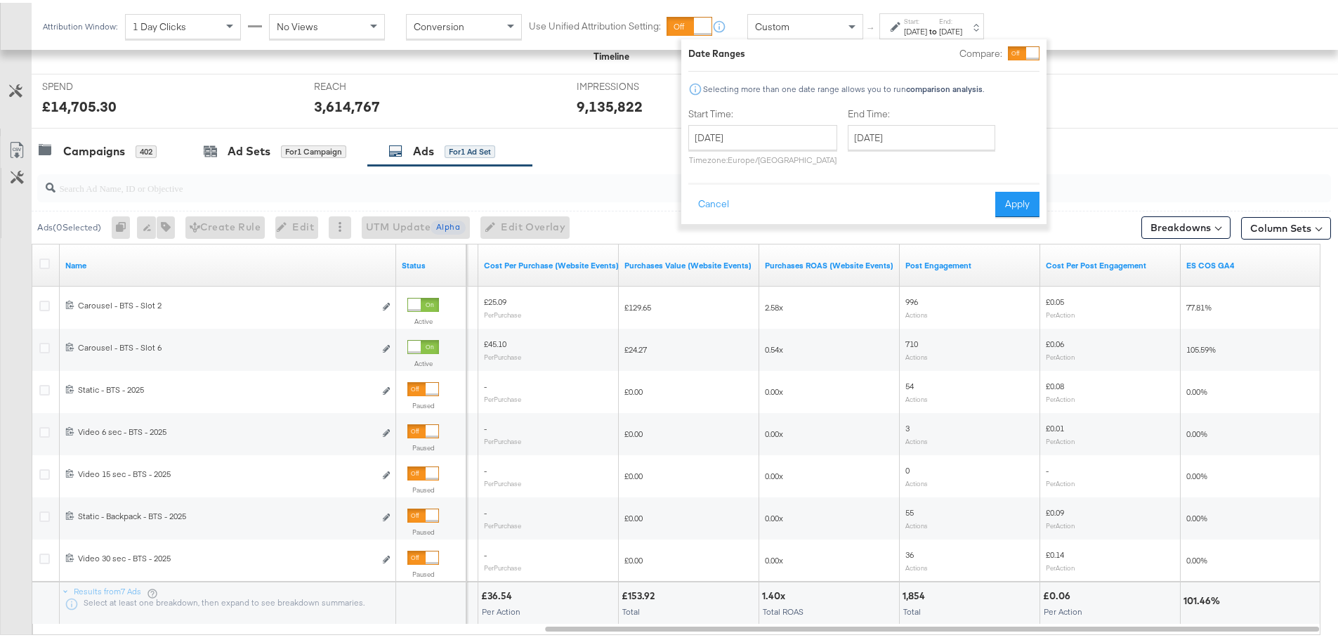
click at [1045, 140] on div "Date Ranges Compare: Selecting more than one date range allows you to run compa…" at bounding box center [863, 129] width 365 height 185
click at [1026, 208] on button "Apply" at bounding box center [1017, 201] width 44 height 25
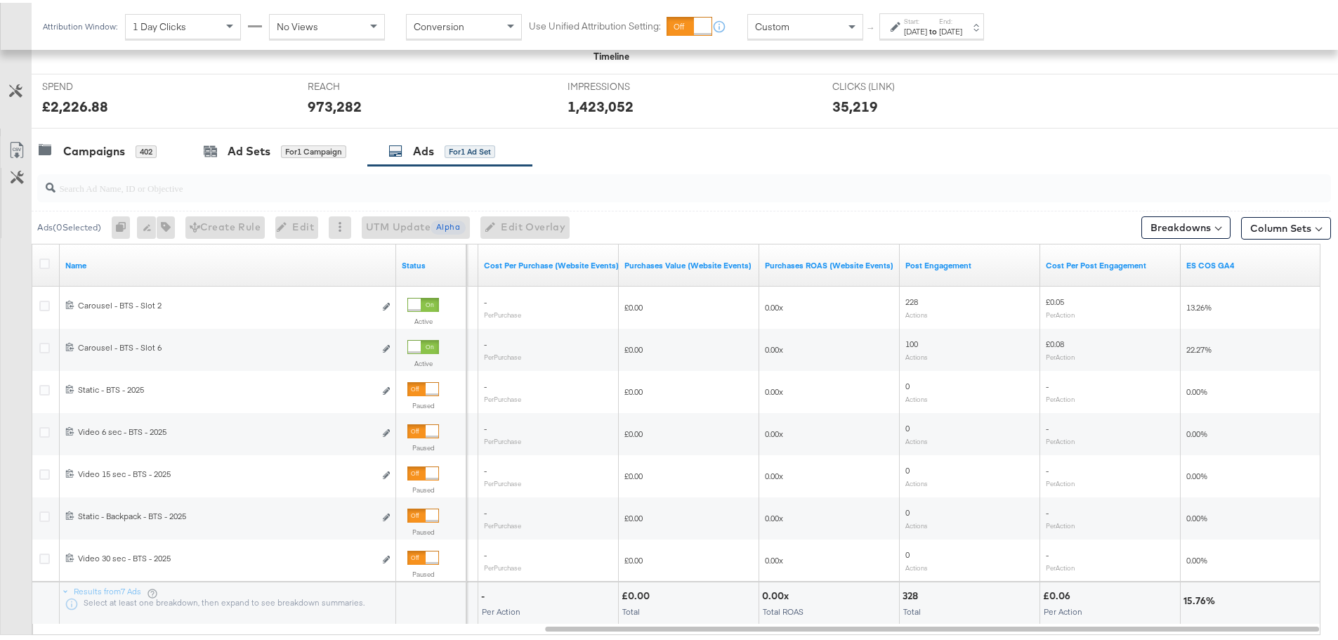
click at [927, 26] on div "Aug 24th 2025" at bounding box center [915, 28] width 23 height 11
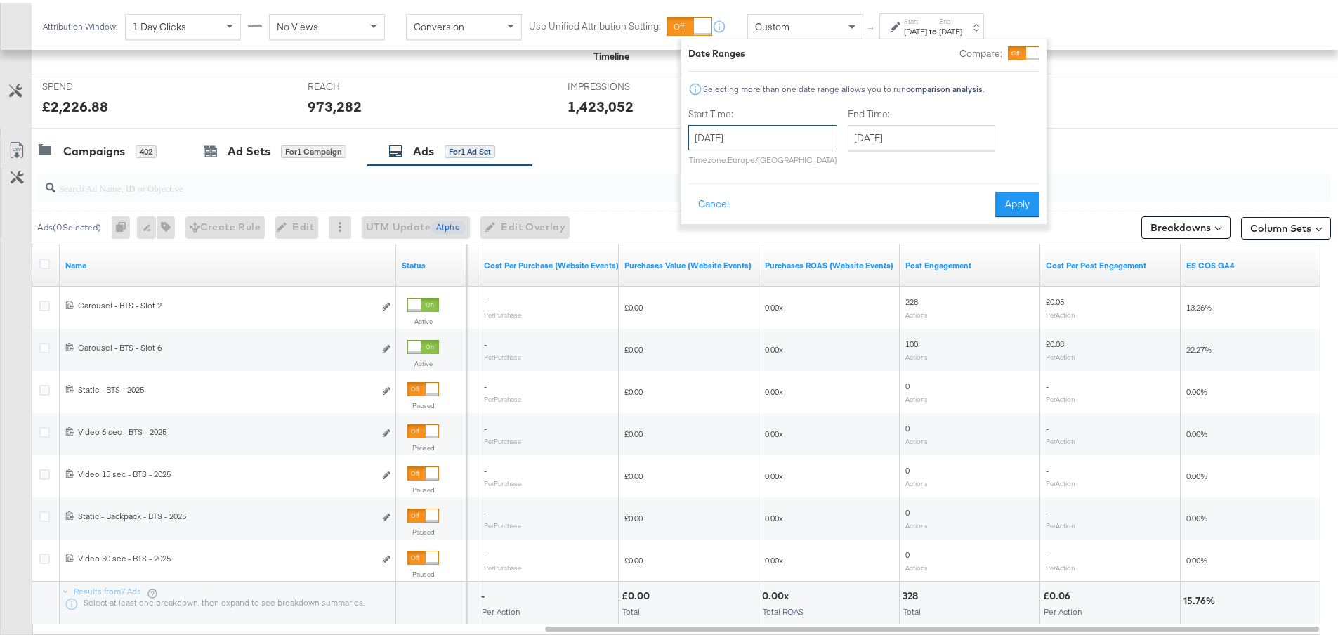
click at [801, 131] on input "August 24th 2025" at bounding box center [762, 134] width 149 height 25
click at [733, 287] on td "25" at bounding box center [728, 285] width 24 height 20
type input "August 25th 2025"
click at [1033, 200] on button "Apply" at bounding box center [1017, 201] width 44 height 25
